Goal: Navigation & Orientation: Find specific page/section

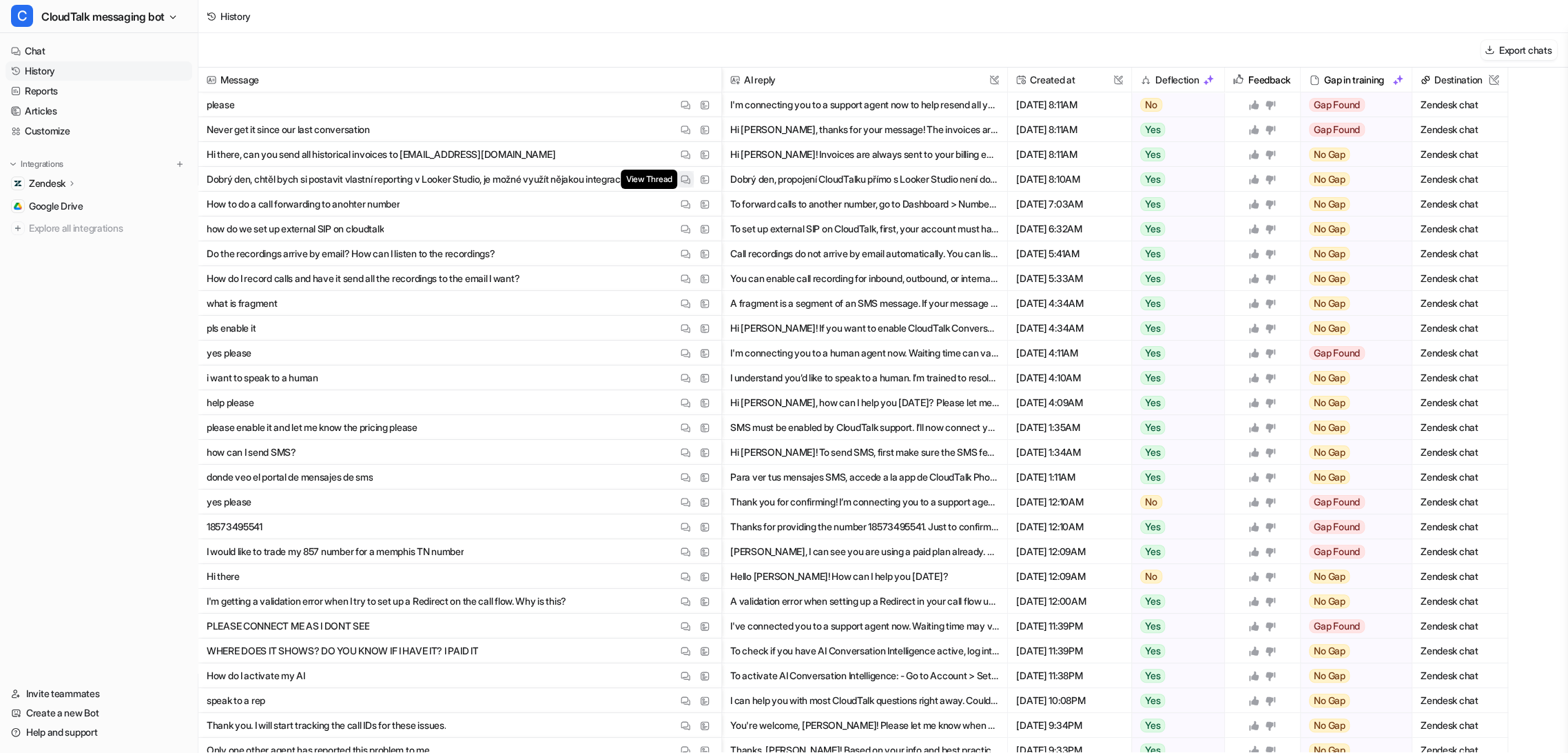
click at [688, 177] on img at bounding box center [685, 179] width 9 height 10
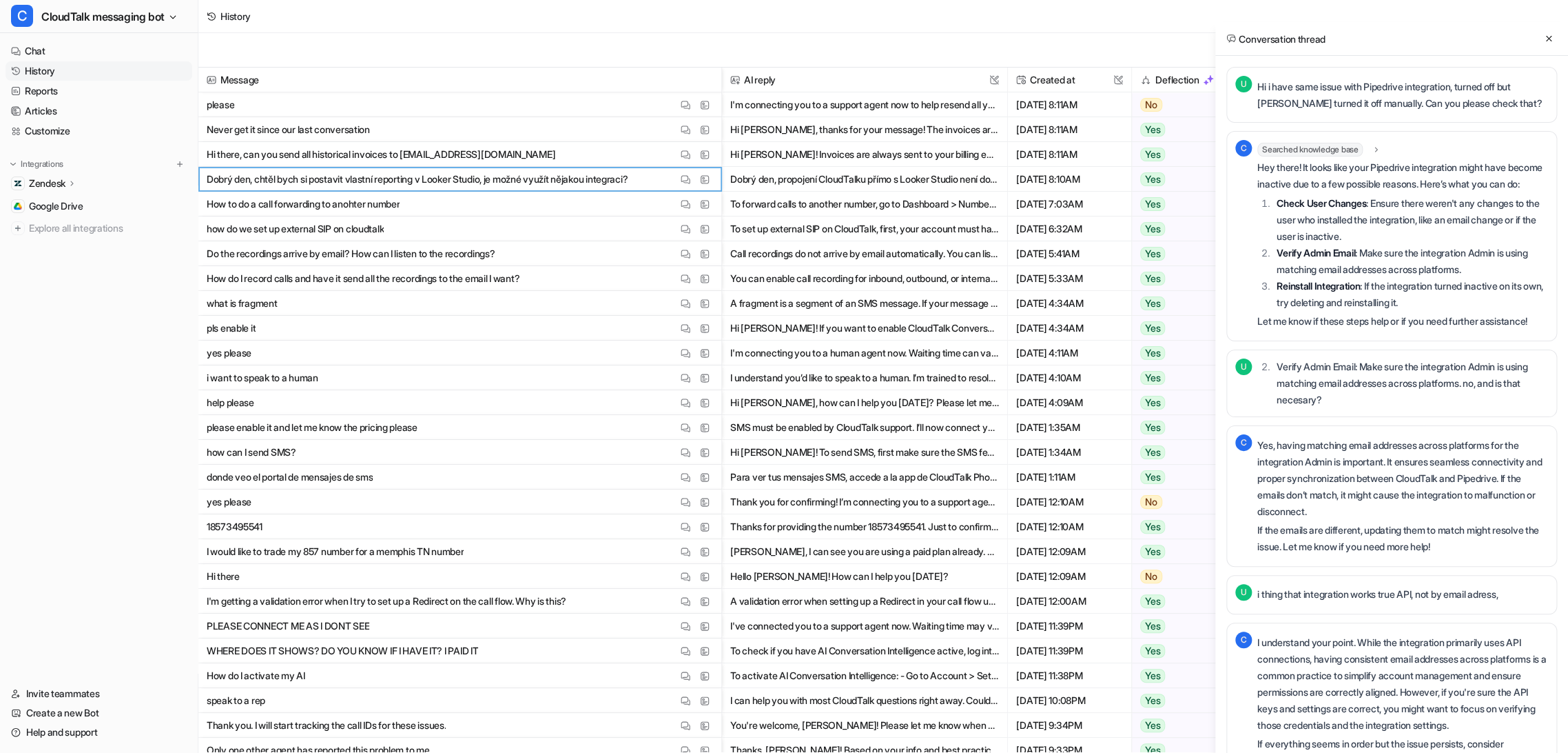
scroll to position [11971, 0]
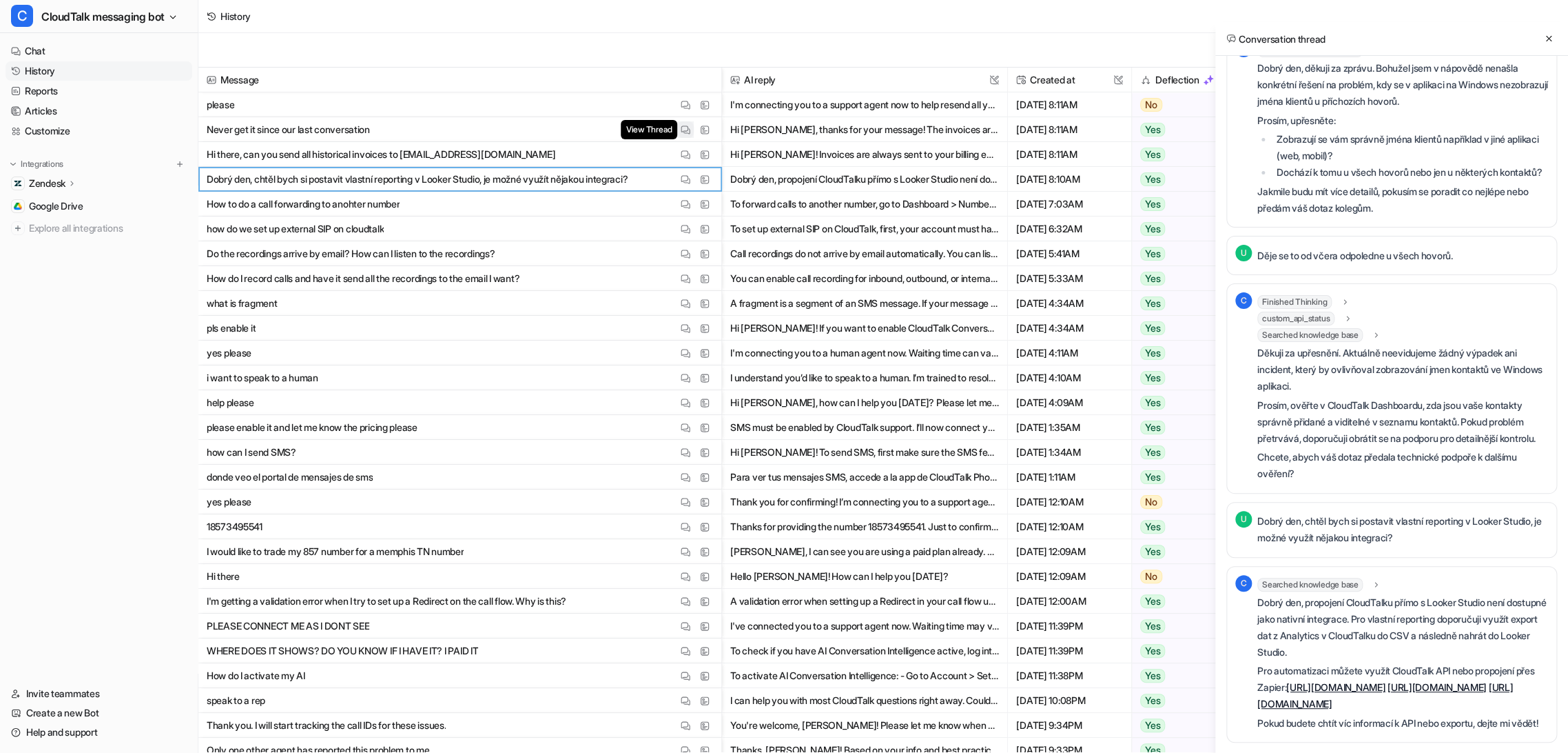
click at [688, 131] on img at bounding box center [685, 130] width 9 height 10
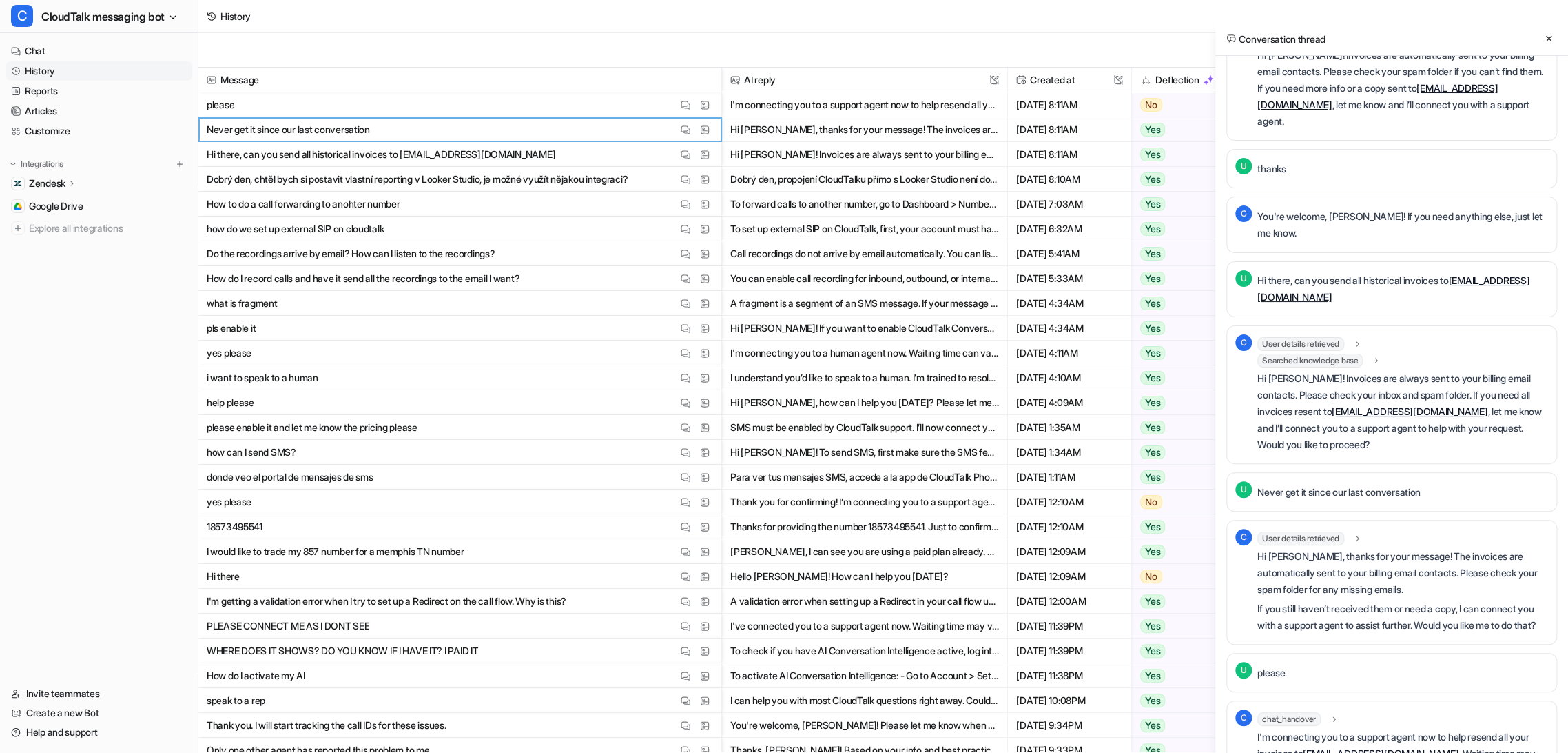
scroll to position [209, 0]
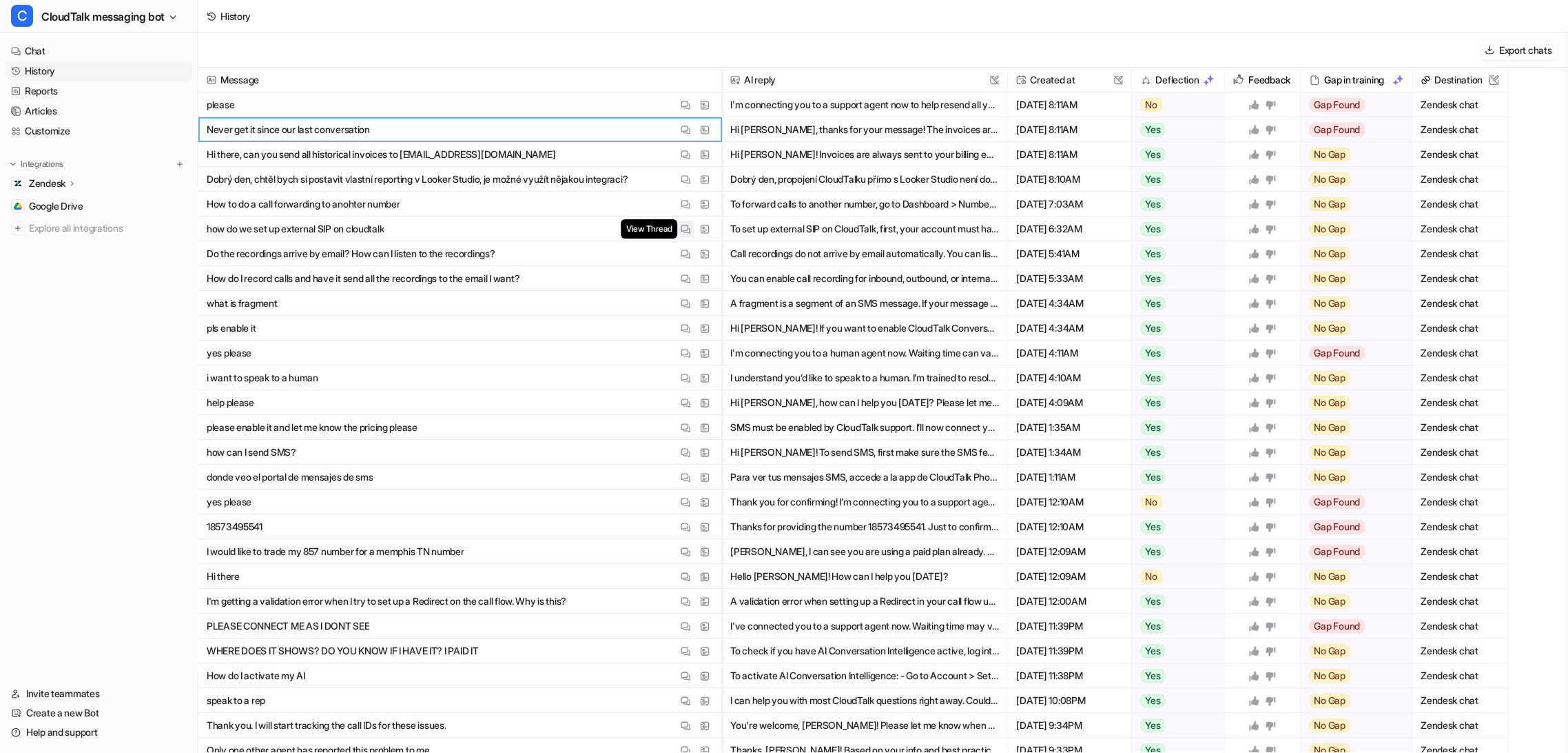
click at [680, 224] on img at bounding box center [685, 229] width 9 height 10
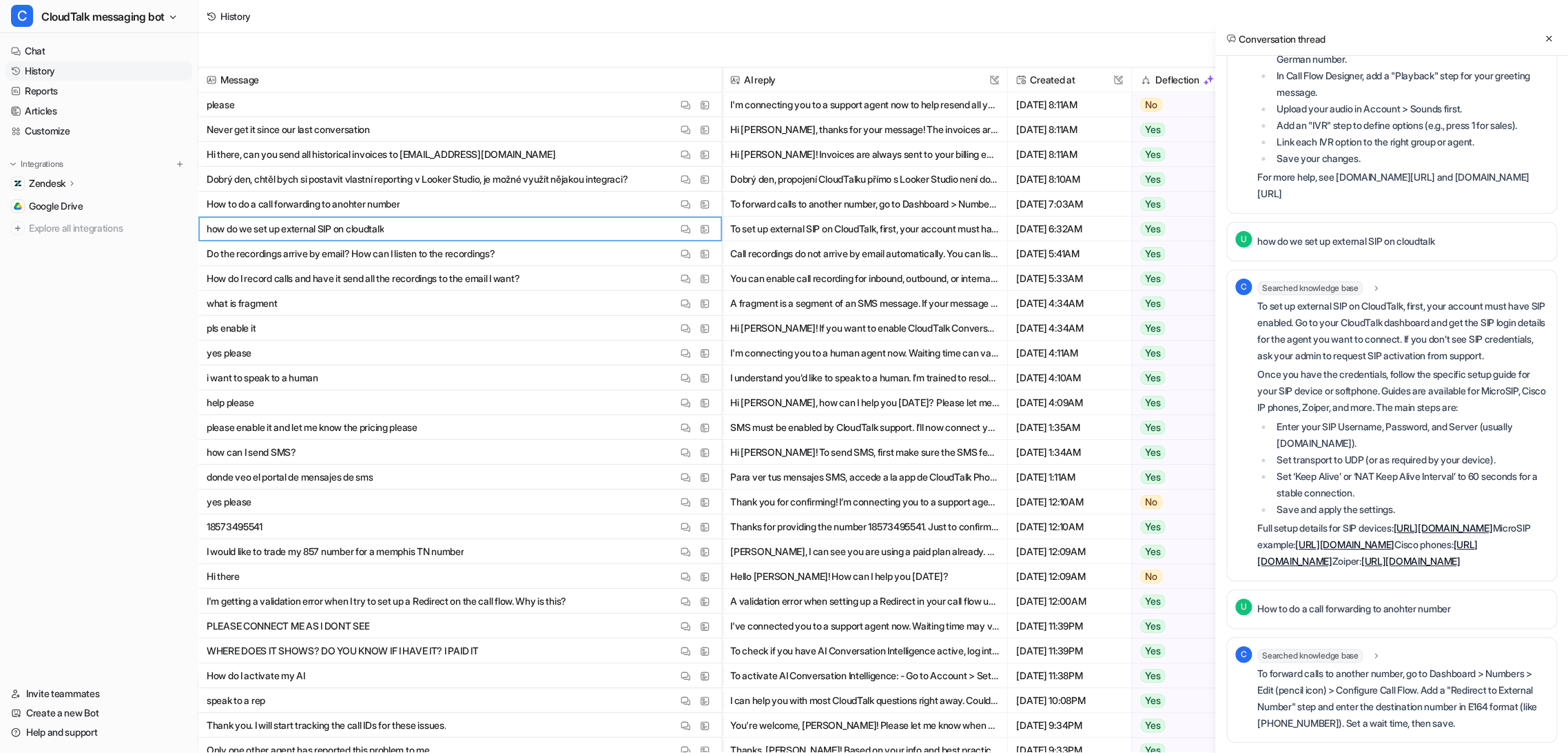
scroll to position [3956, 0]
click at [681, 327] on img at bounding box center [685, 328] width 9 height 10
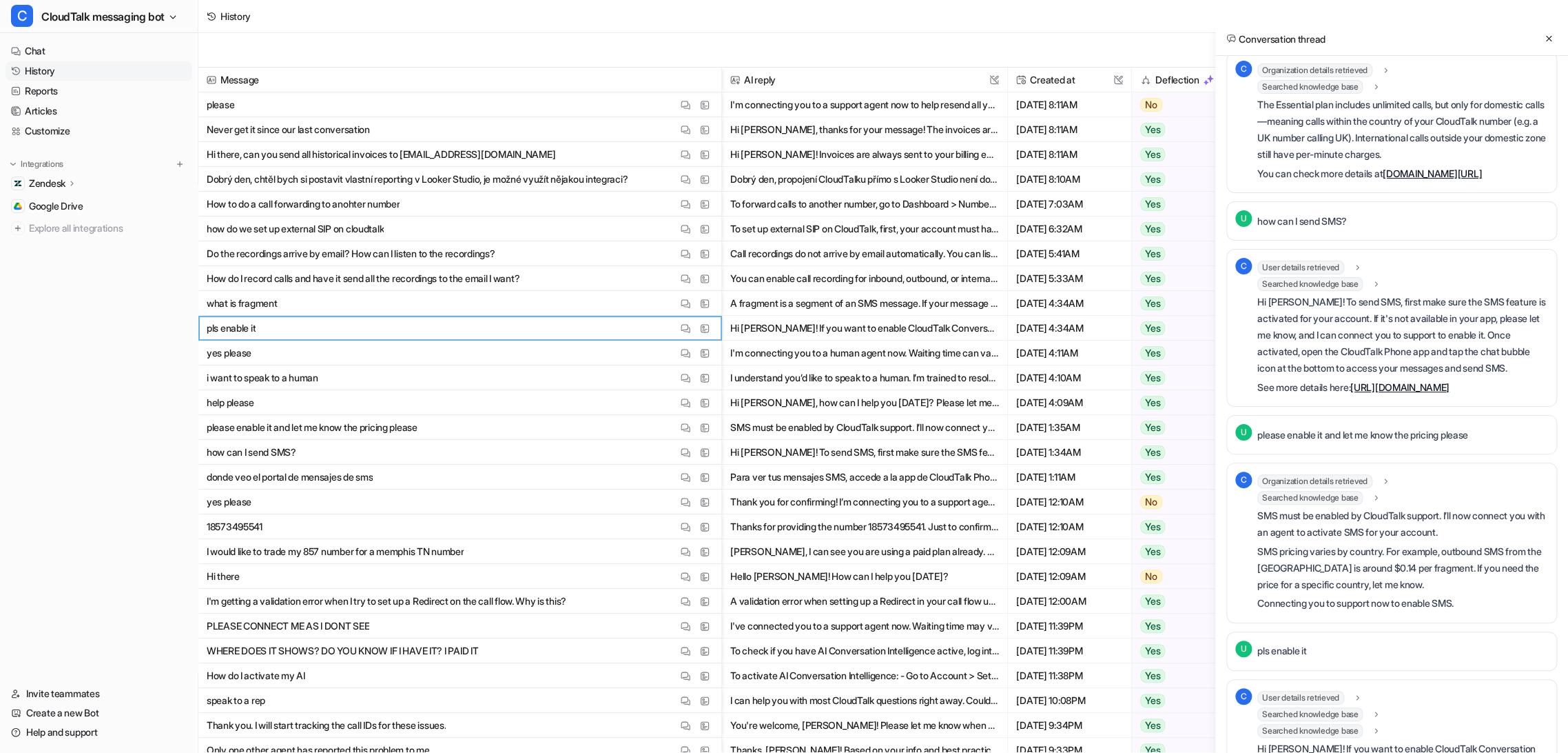
scroll to position [2011, 0]
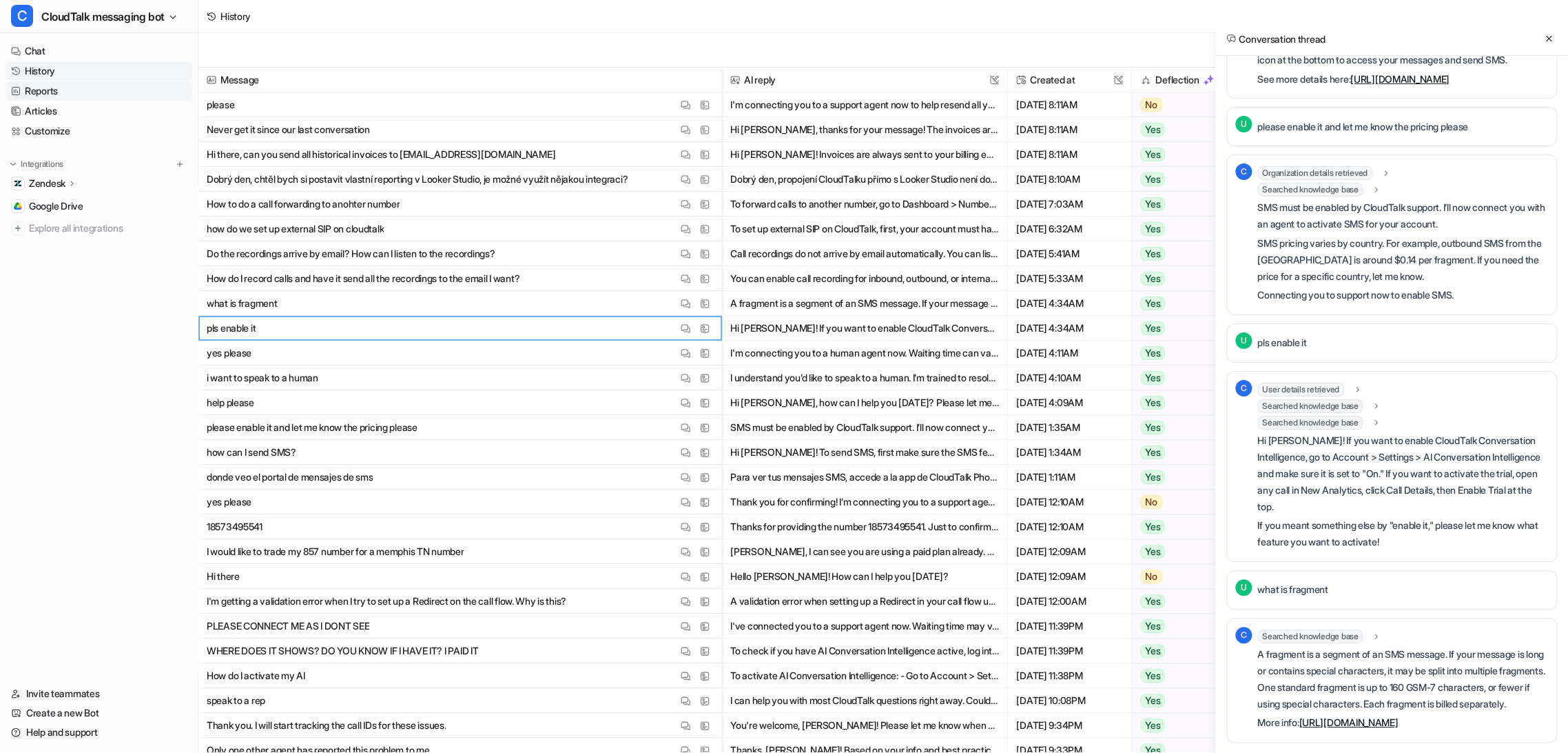
click at [54, 87] on link "Reports" at bounding box center [99, 91] width 187 height 20
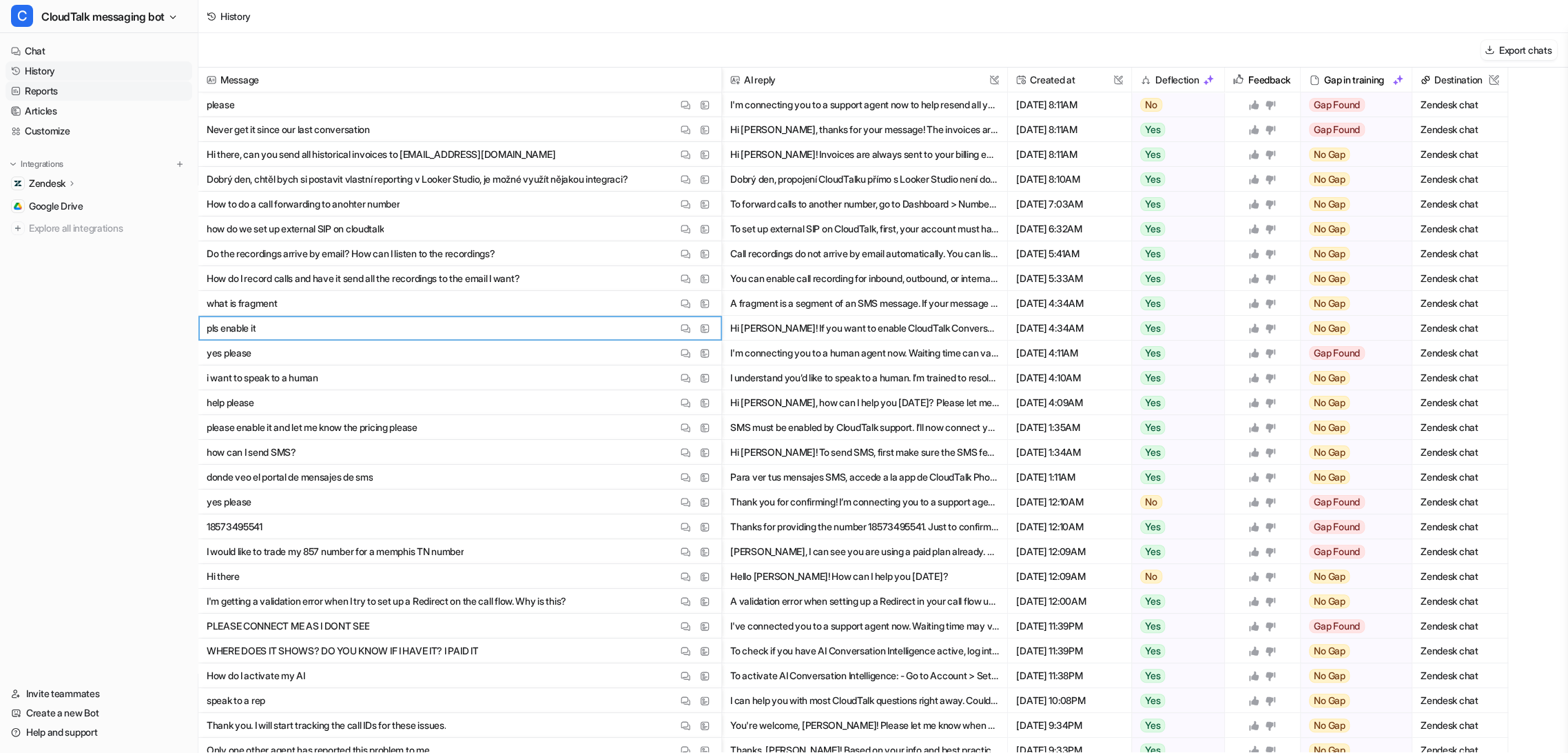
click at [50, 87] on link "Reports" at bounding box center [99, 91] width 187 height 20
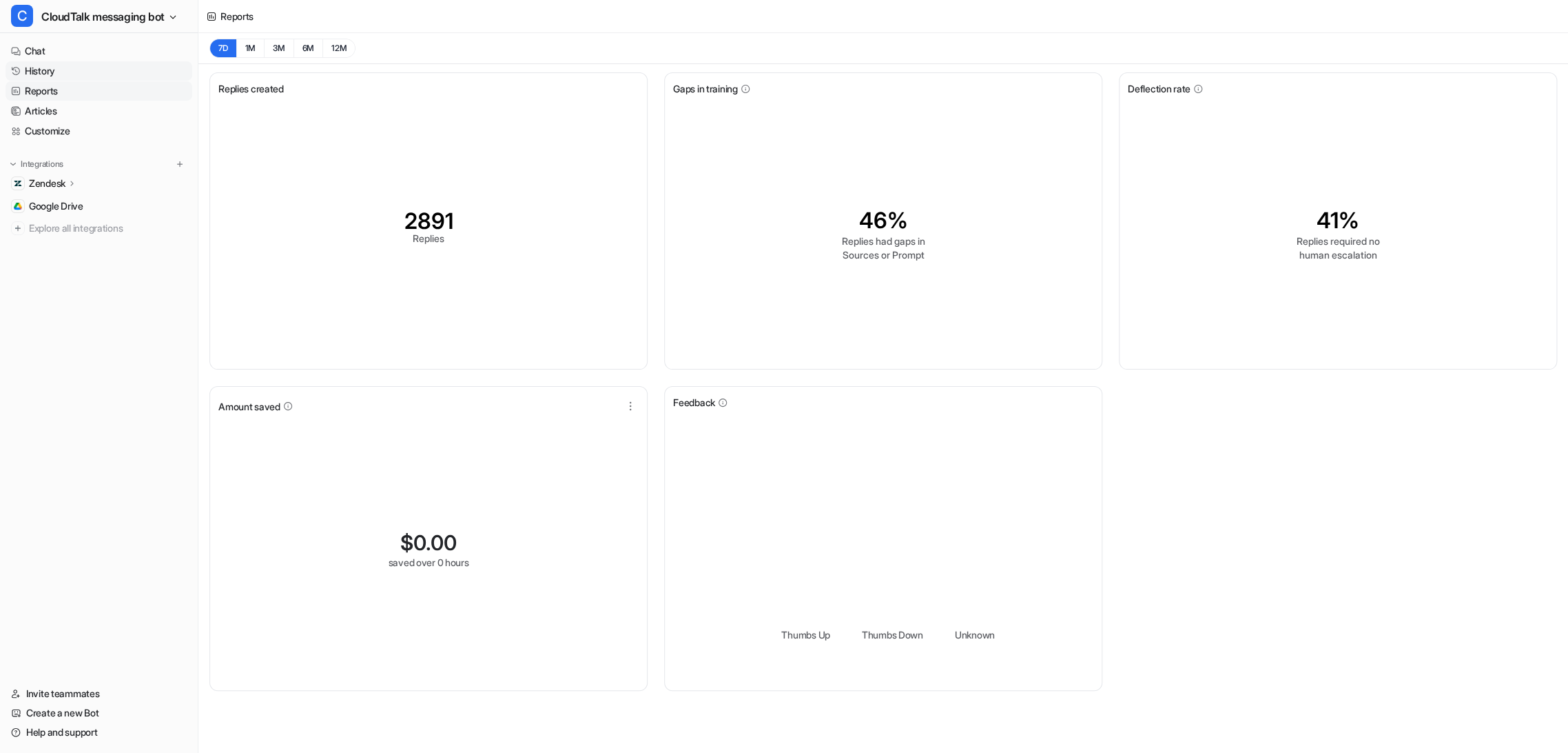
click at [50, 69] on link "History" at bounding box center [99, 70] width 187 height 20
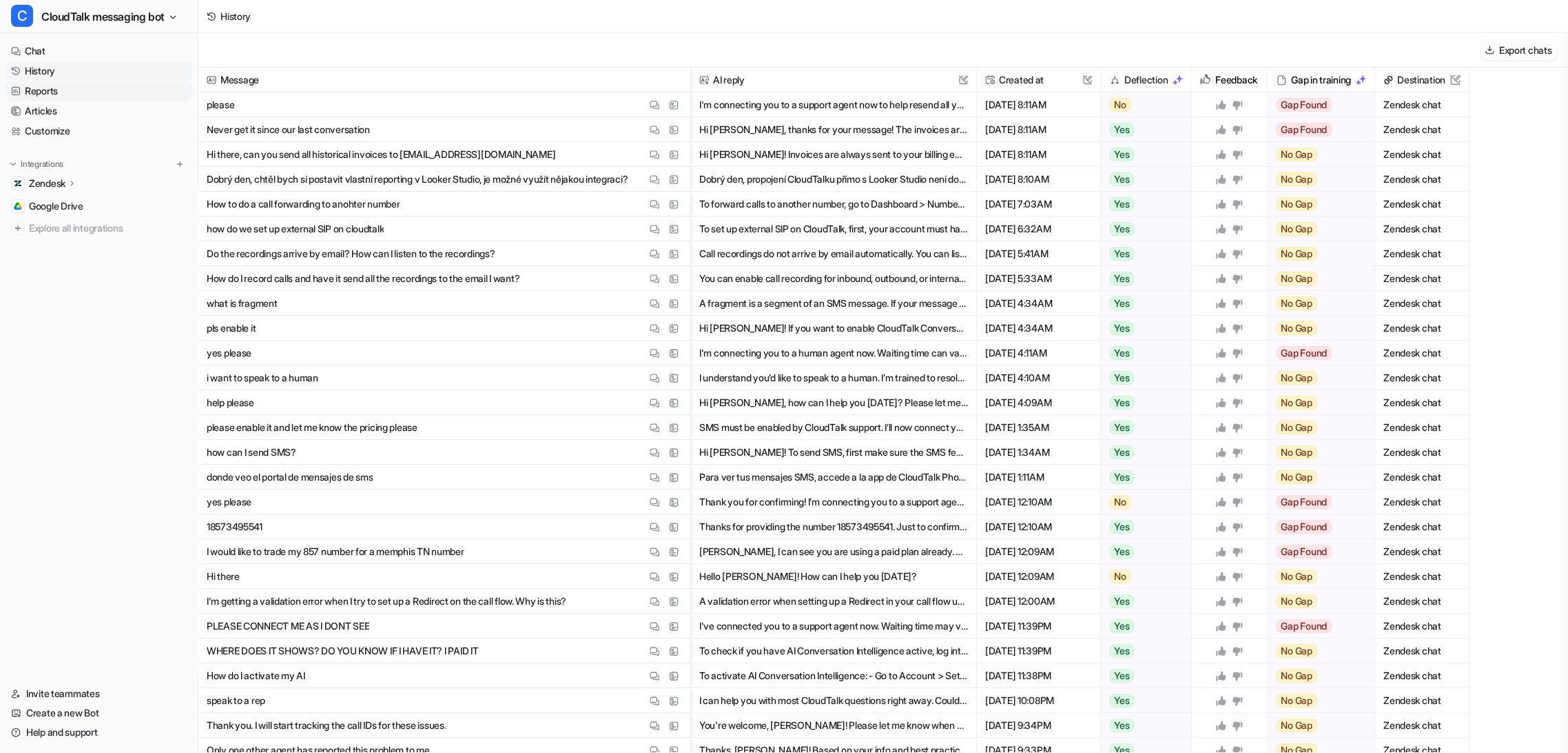
click at [56, 87] on link "Reports" at bounding box center [99, 91] width 187 height 20
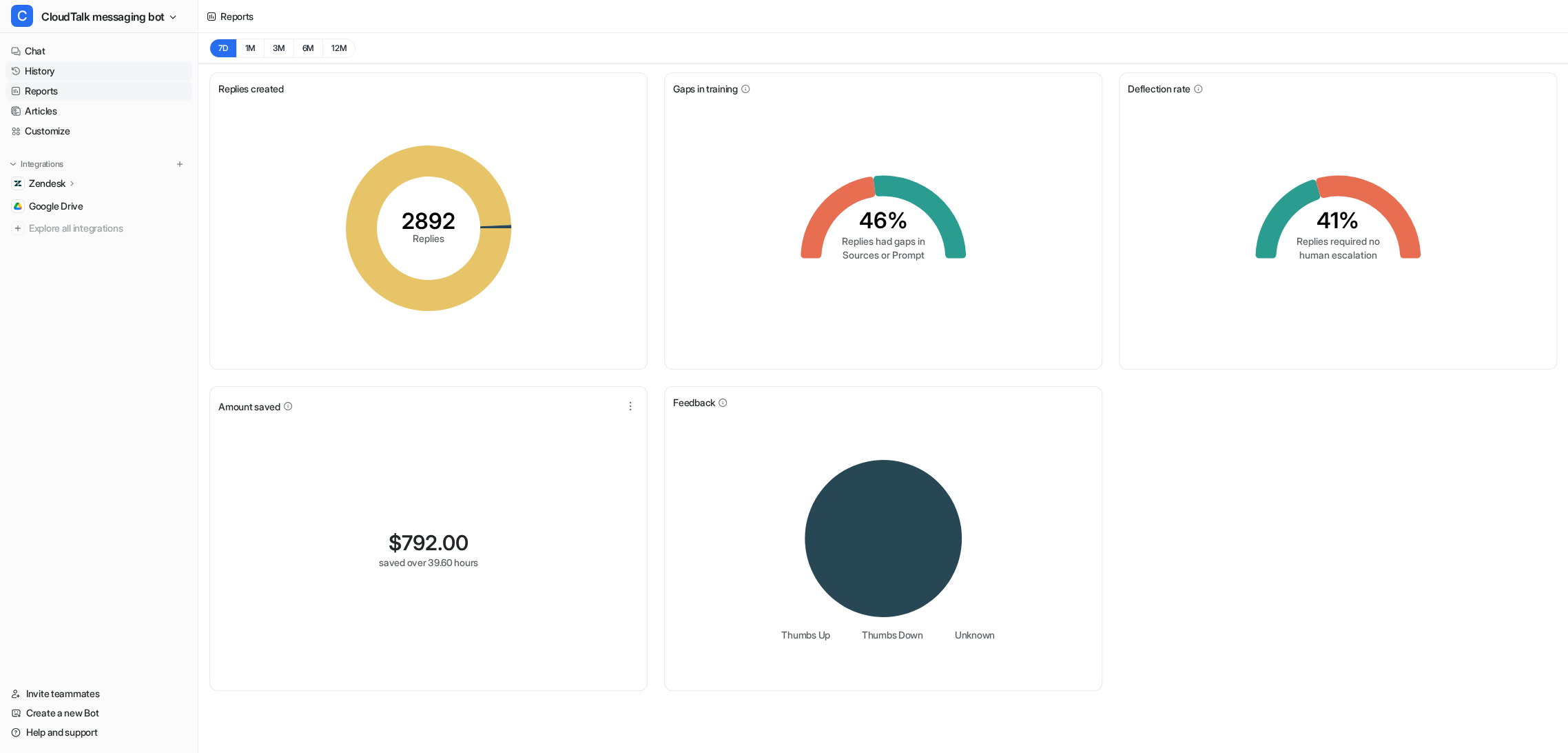
click at [48, 65] on link "History" at bounding box center [99, 70] width 187 height 20
